Goal: Task Accomplishment & Management: Manage account settings

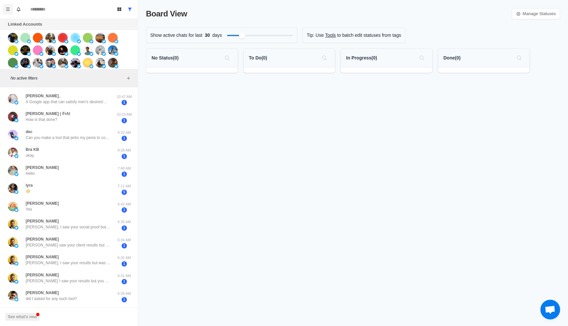
click at [6, 12] on button "Menu" at bounding box center [8, 9] width 11 height 11
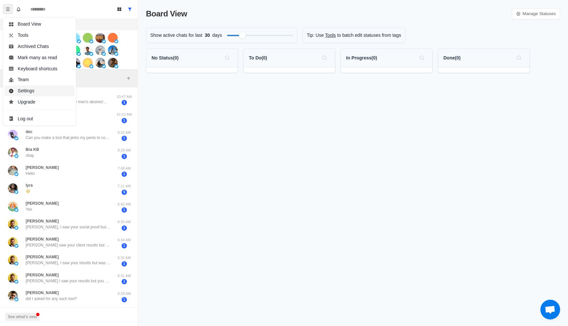
click at [36, 92] on button "Settings" at bounding box center [39, 90] width 70 height 11
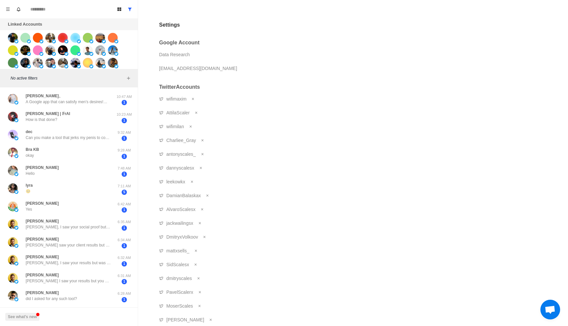
scroll to position [447, 0]
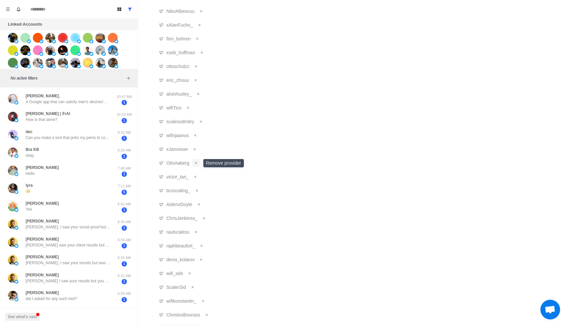
click at [196, 166] on button "Remove account" at bounding box center [196, 163] width 8 height 8
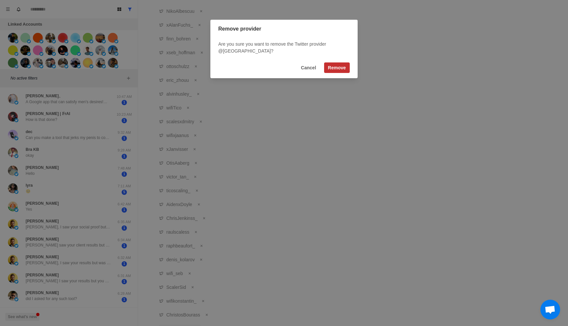
click at [335, 68] on button "Remove" at bounding box center [337, 67] width 26 height 11
click at [308, 66] on button "Cancel" at bounding box center [308, 67] width 23 height 11
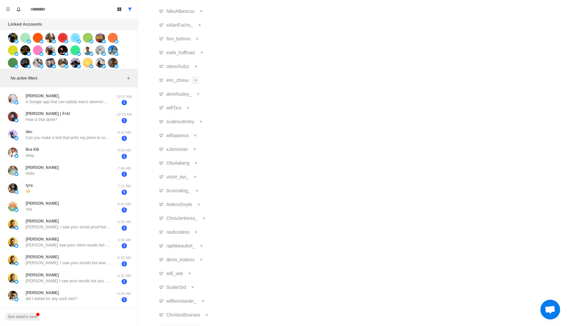
click at [196, 80] on icon "Remove account" at bounding box center [195, 80] width 2 height 2
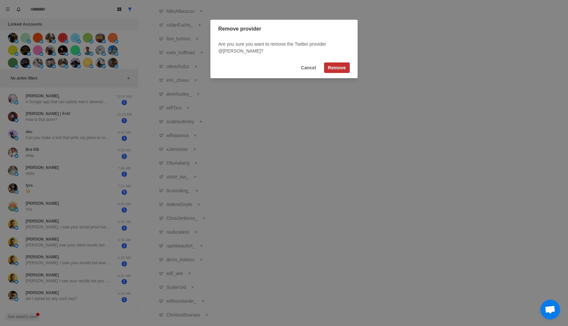
click at [336, 68] on button "Remove" at bounding box center [337, 67] width 26 height 11
